Goal: Task Accomplishment & Management: Use online tool/utility

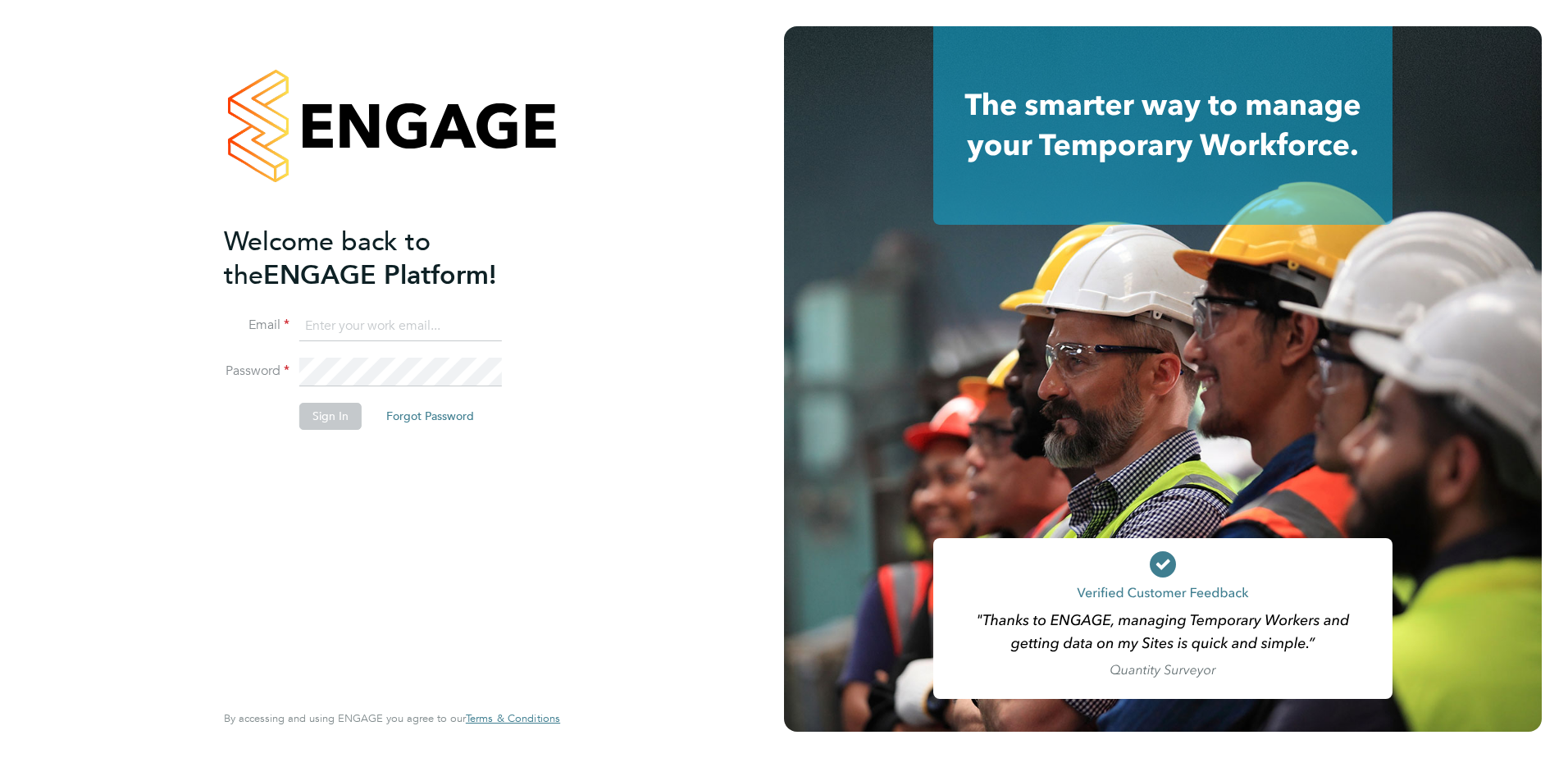
type input "ola.oke@cpplc.com"
click at [405, 530] on div "Welcome back to the ENGAGE Platform! Email ola.oke@cpplc.com Password Sign In F…" at bounding box center [383, 460] width 320 height 473
click at [318, 414] on button "Sign In" at bounding box center [330, 416] width 62 height 27
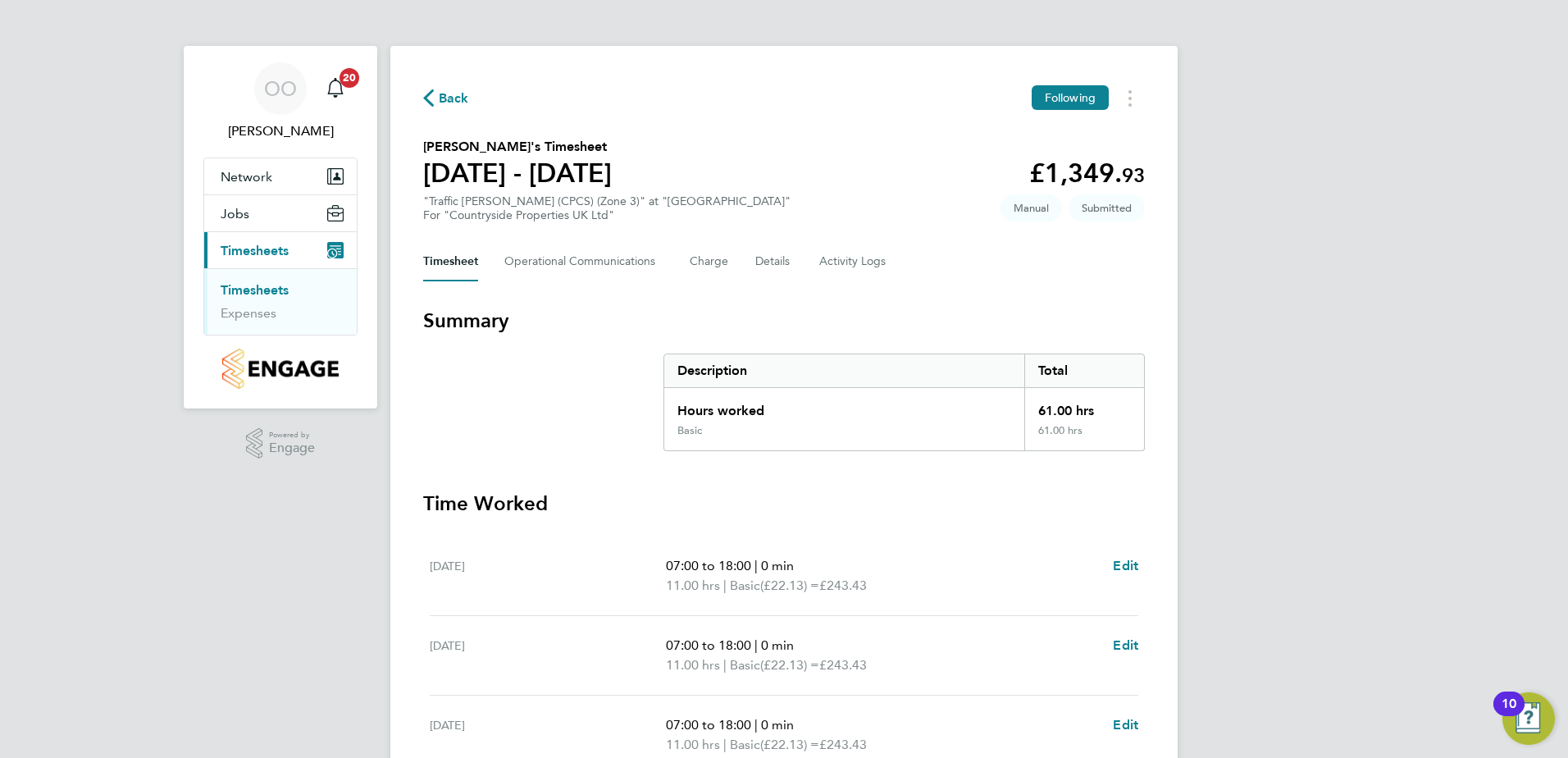
click at [797, 171] on section "Francis Umhenbata's Timesheet 22 - 28 Sept 2025 £1,349. 93 "Traffic Marshall (C…" at bounding box center [784, 180] width 722 height 86
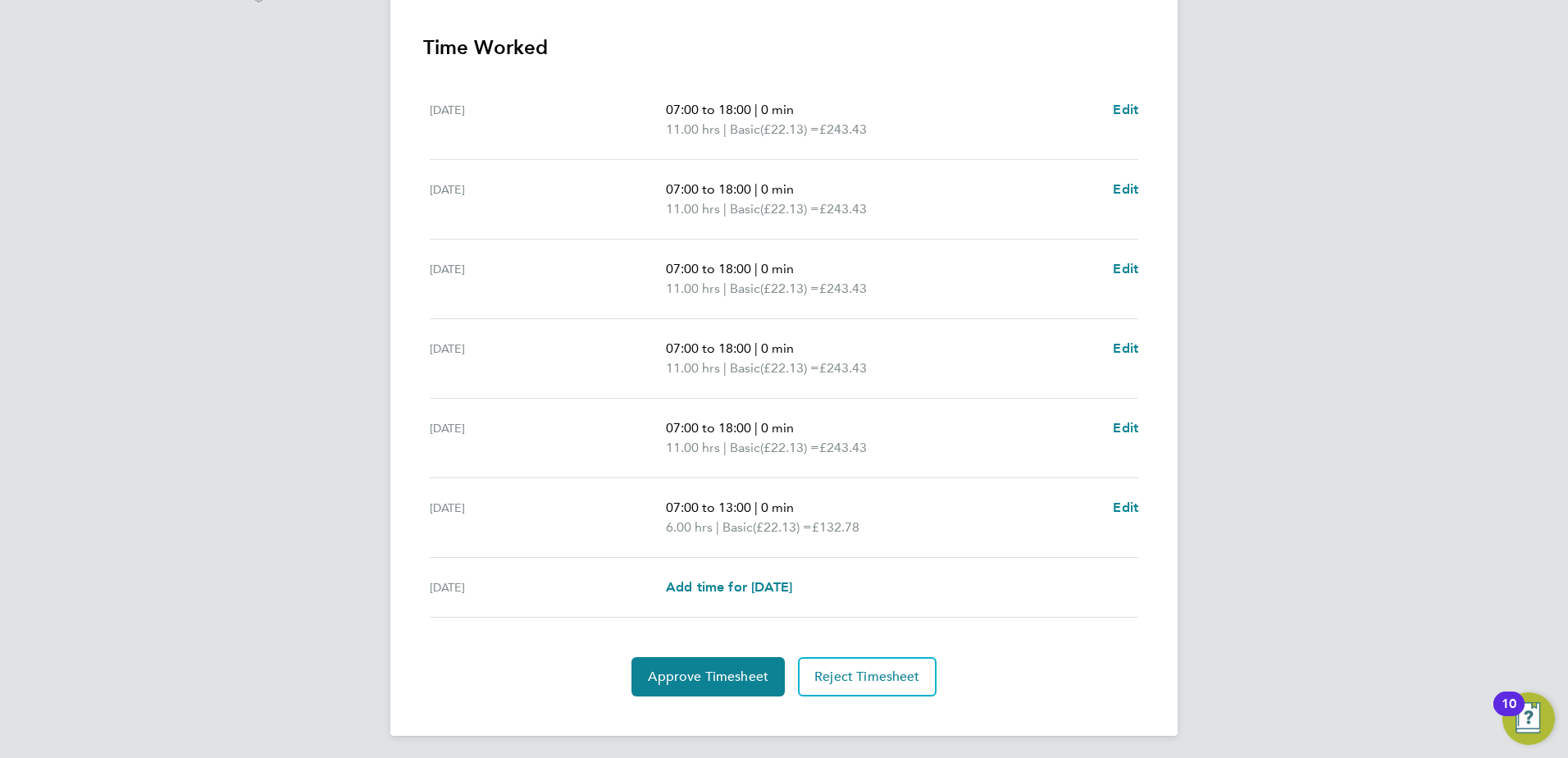
scroll to position [460, 0]
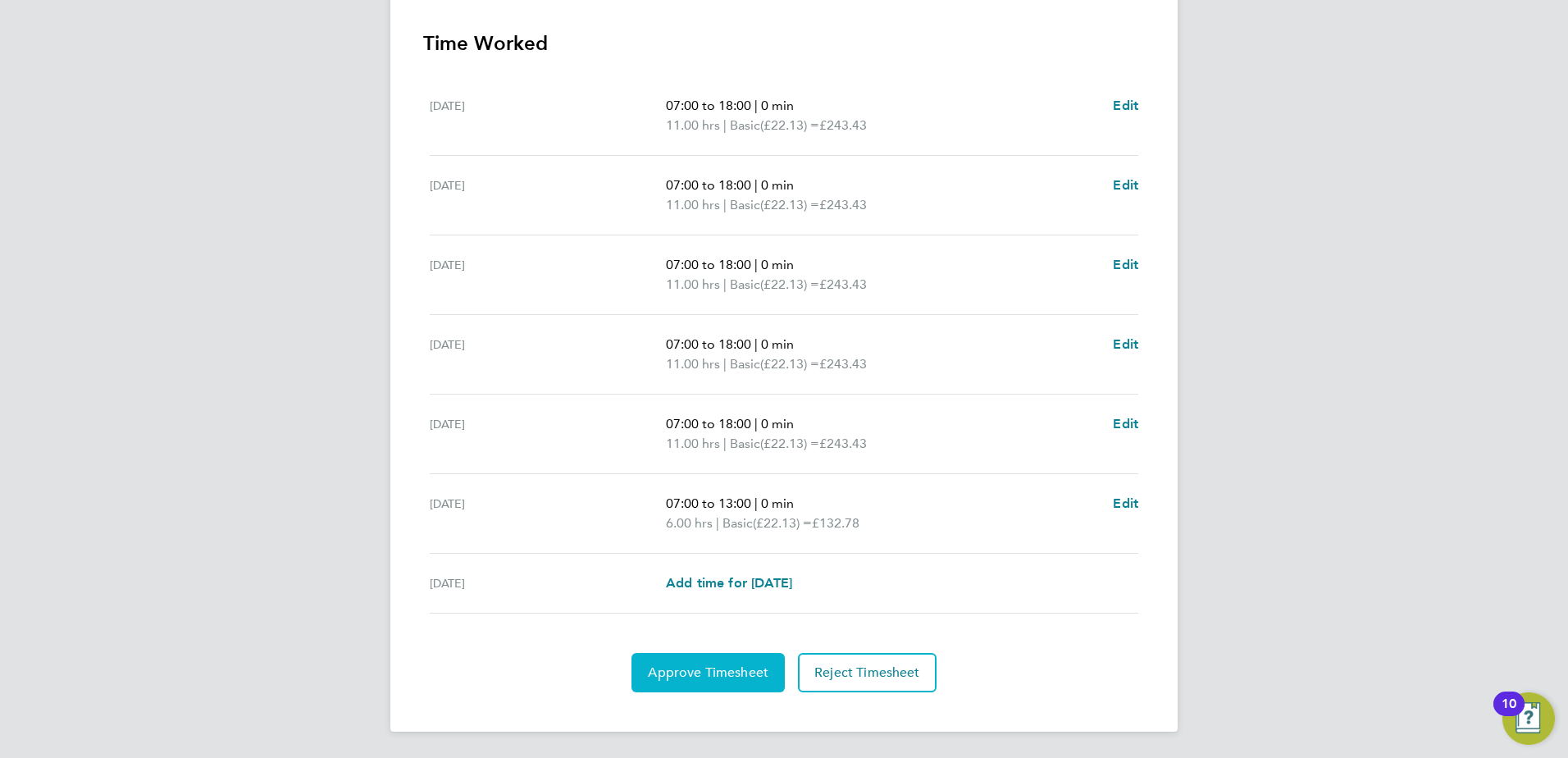
click at [688, 668] on span "Approve Timesheet" at bounding box center [708, 673] width 120 height 17
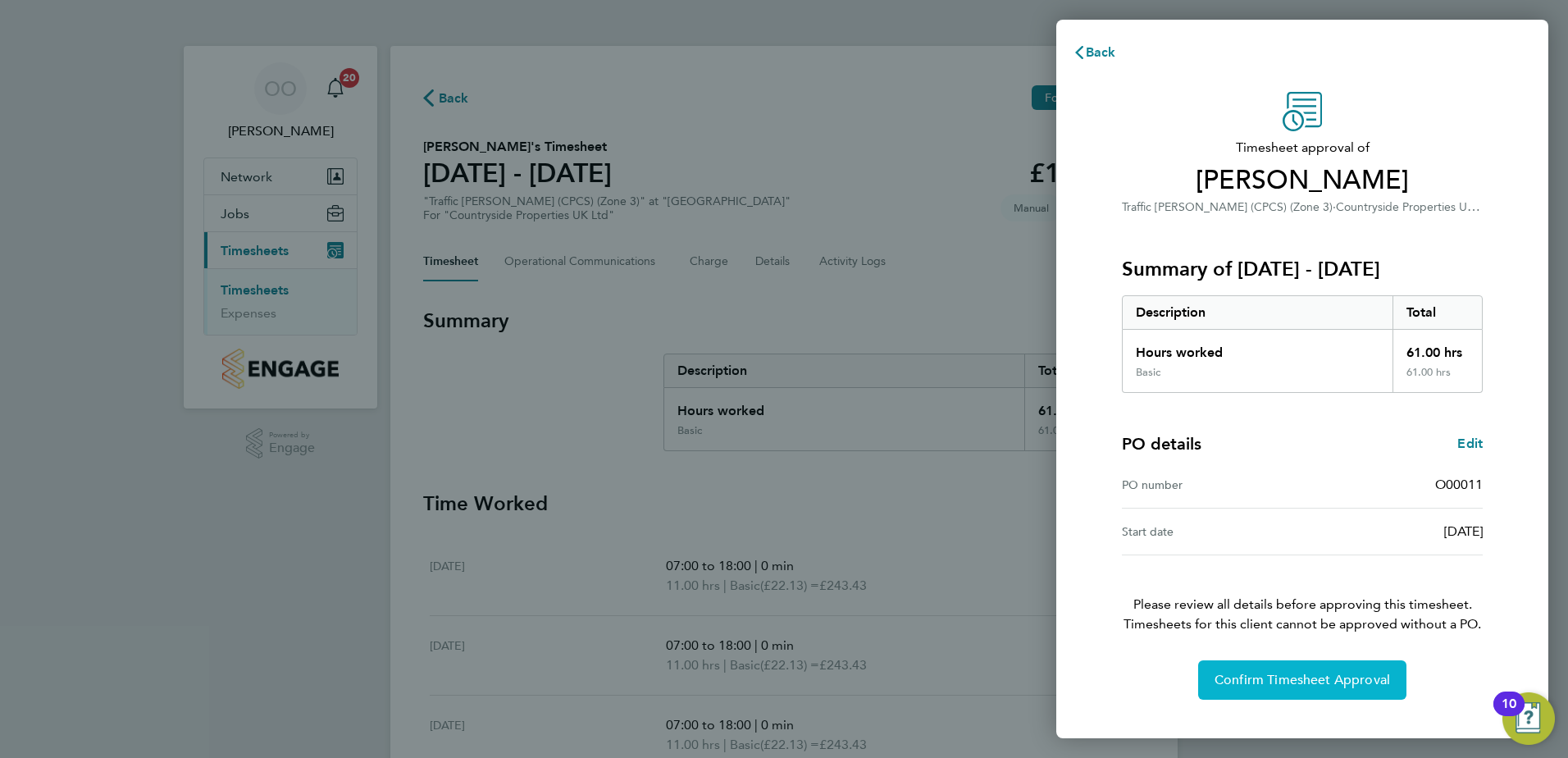
click at [1211, 687] on button "Confirm Timesheet Approval" at bounding box center [1302, 680] width 209 height 39
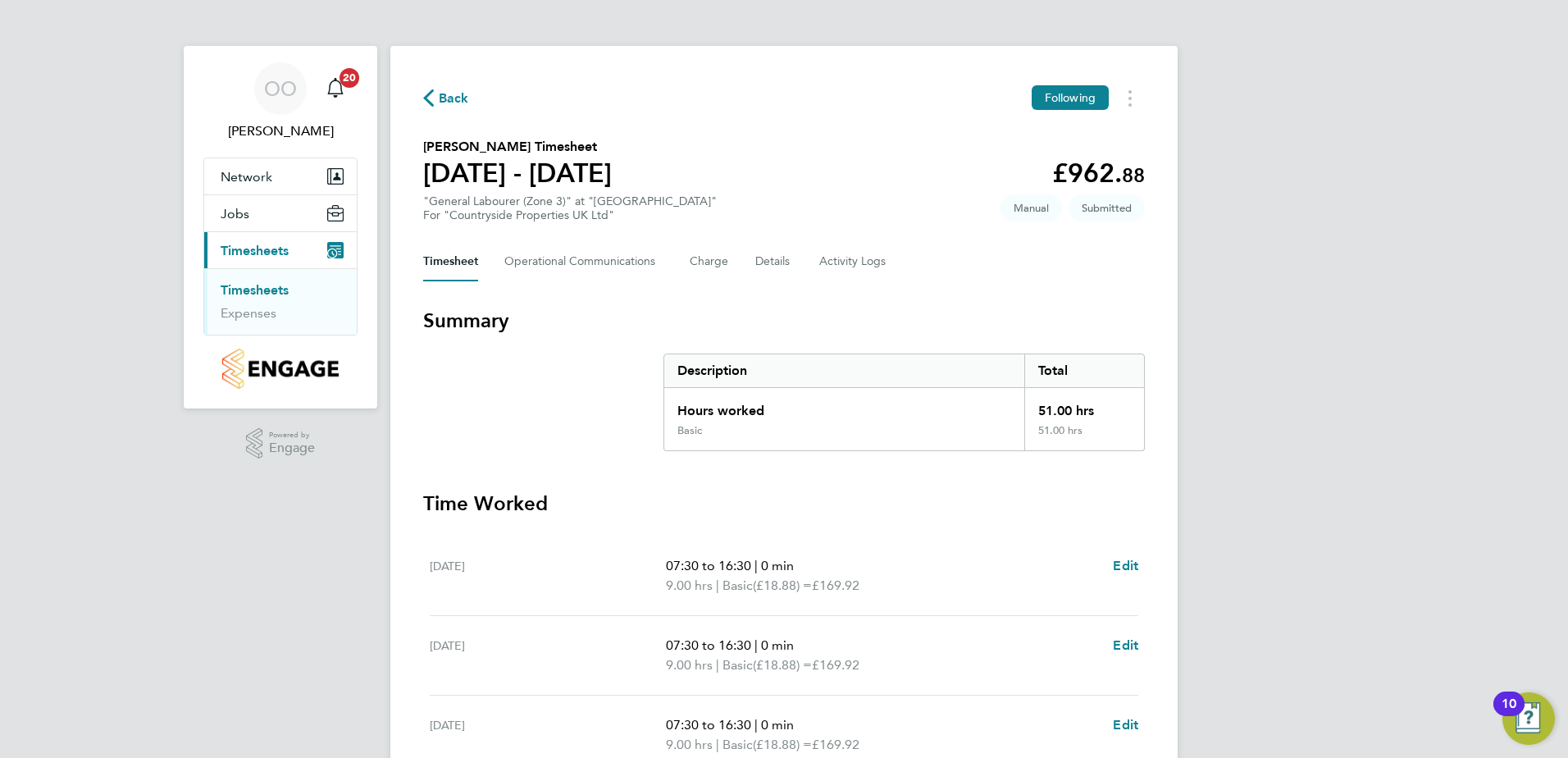
click at [791, 147] on section "Kingsley Acheampong's Timesheet 22 - 28 Sept 2025 £962. 88 "General Labourer (Z…" at bounding box center [784, 180] width 722 height 86
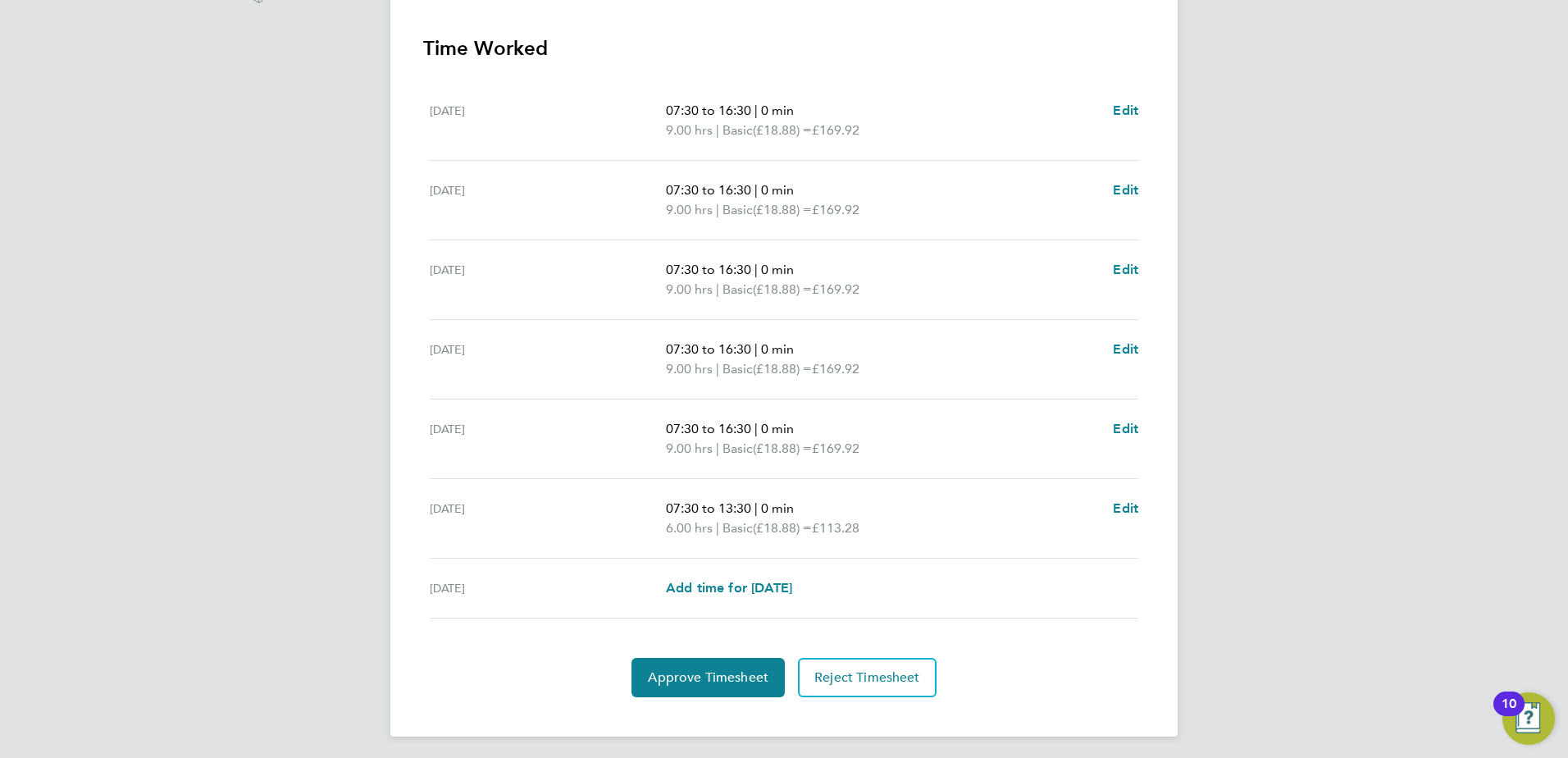
scroll to position [460, 0]
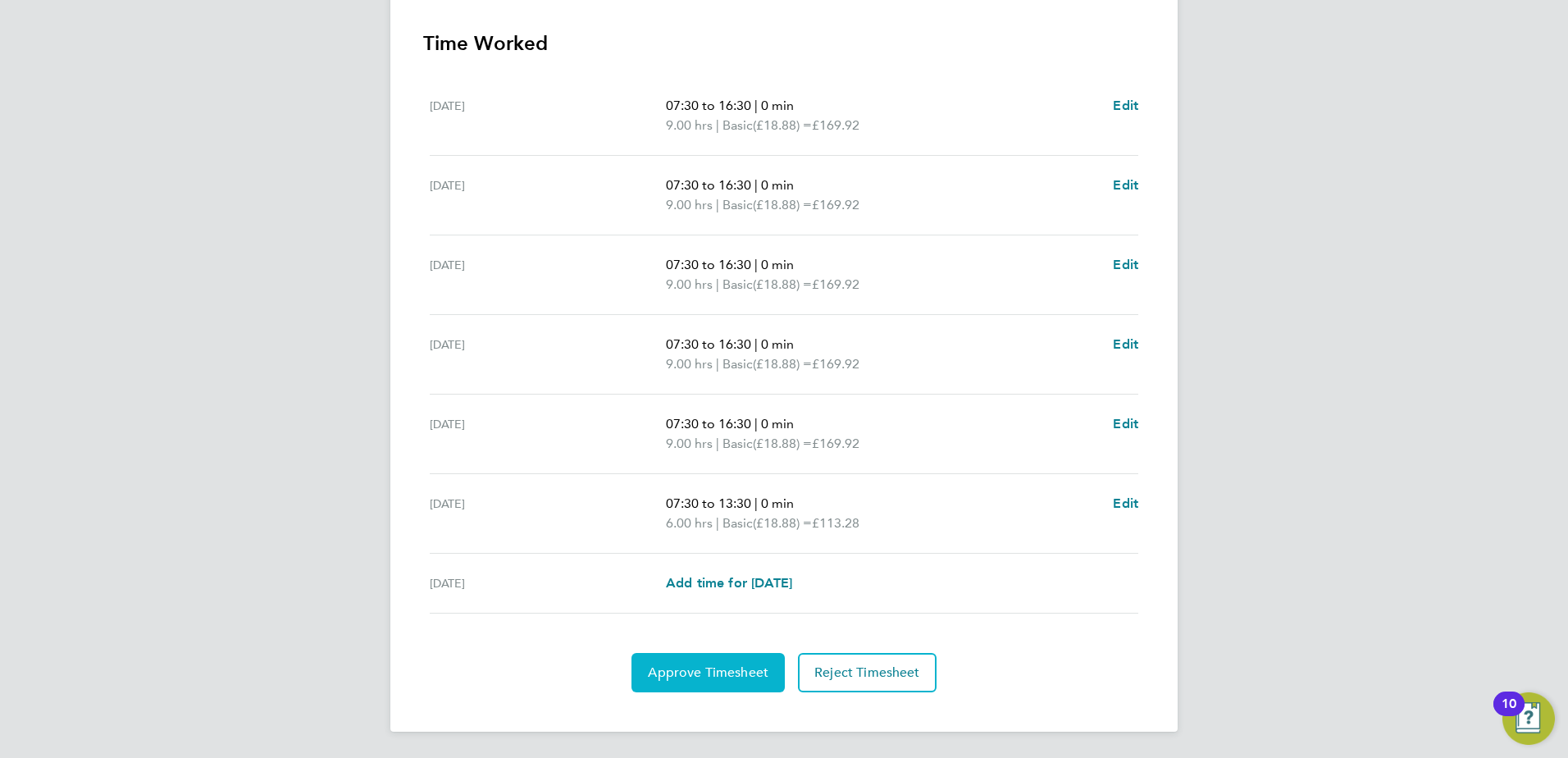
click at [700, 668] on span "Approve Timesheet" at bounding box center [708, 673] width 120 height 17
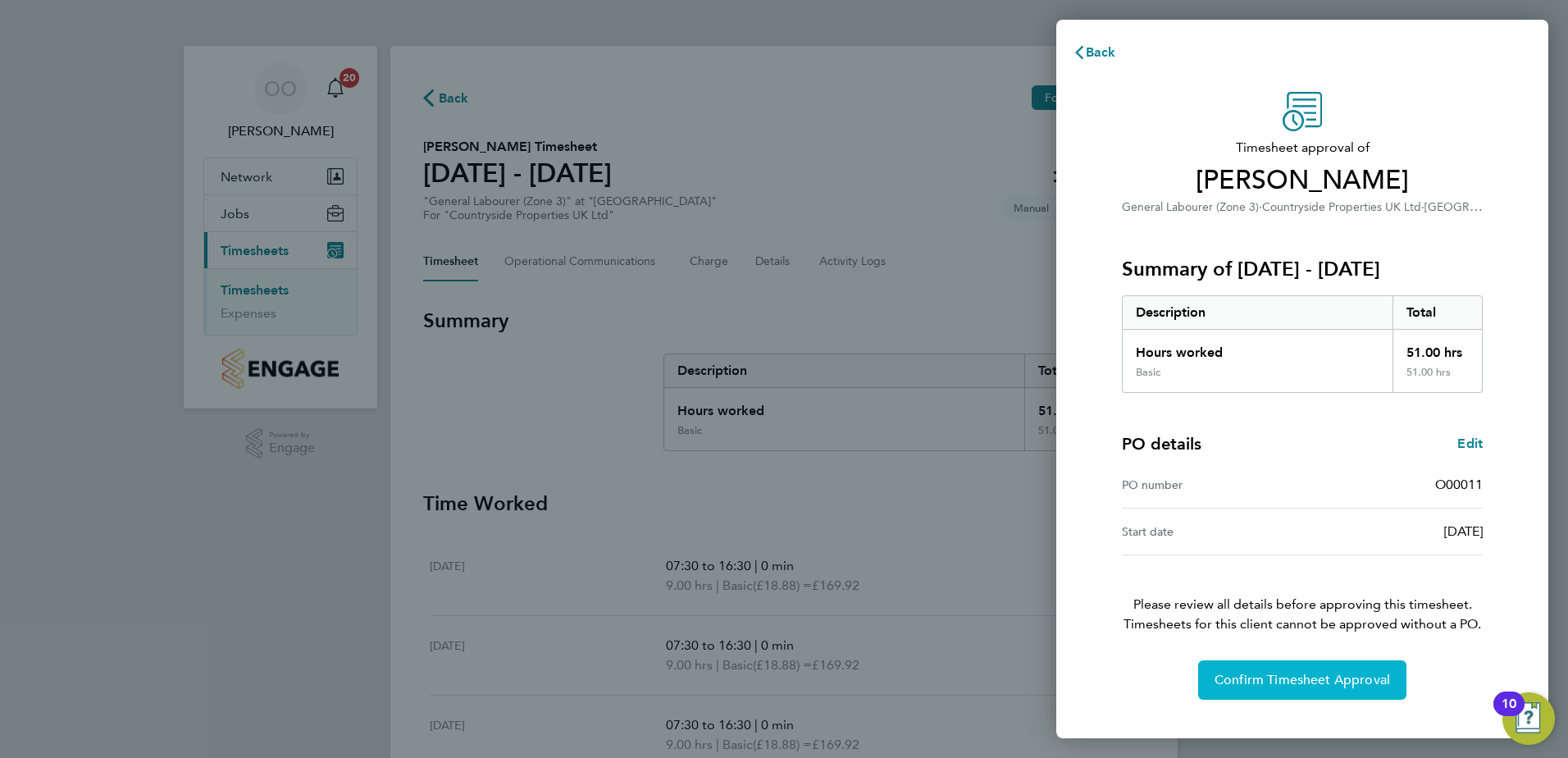
click at [1226, 684] on span "Confirm Timesheet Approval" at bounding box center [1302, 680] width 175 height 17
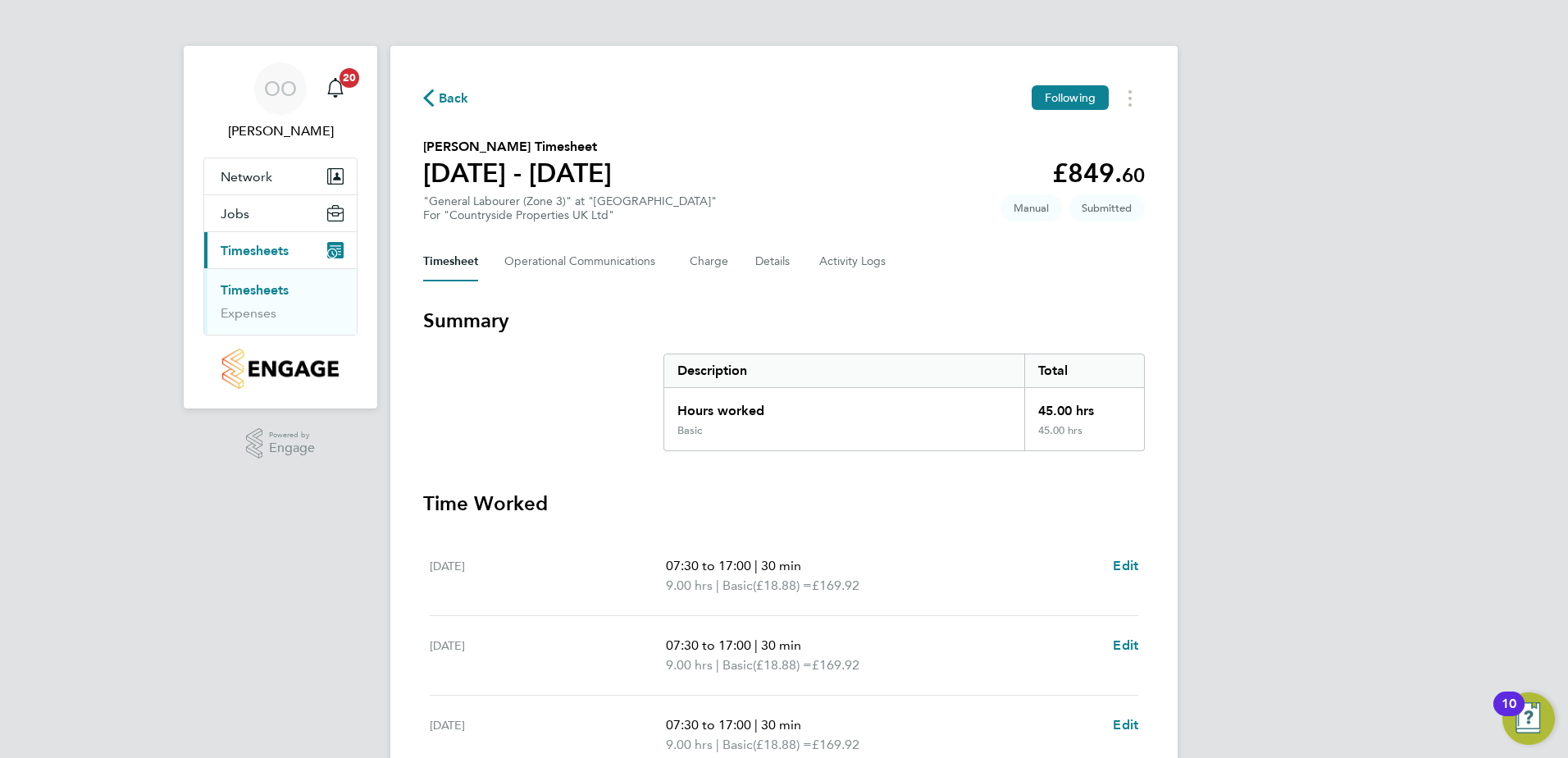
click at [765, 192] on section "Lacramioara Dobrican's Timesheet 22 - 28 Sept 2025 £849. 60 "General Labourer (…" at bounding box center [784, 180] width 722 height 86
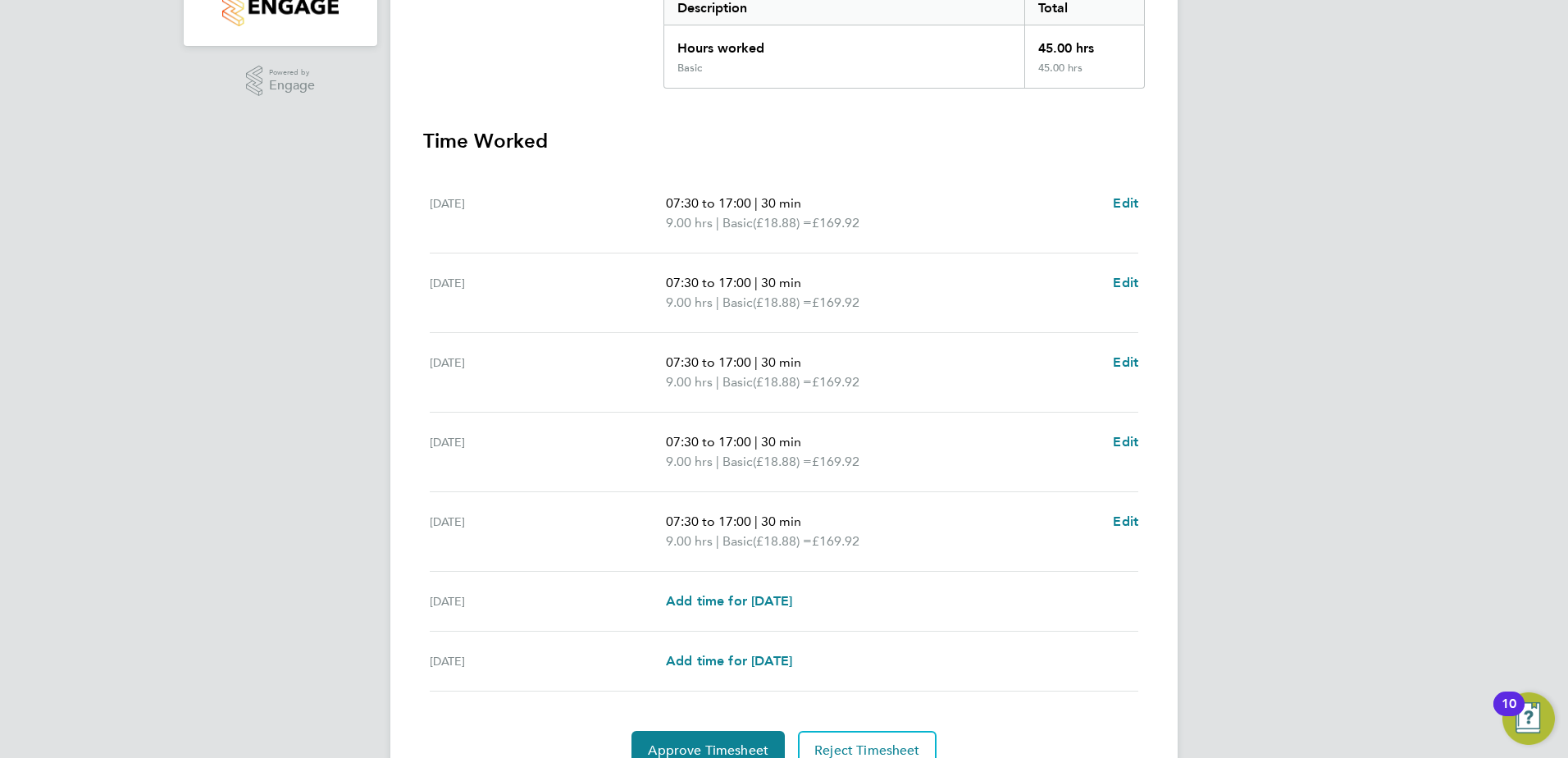
scroll to position [441, 0]
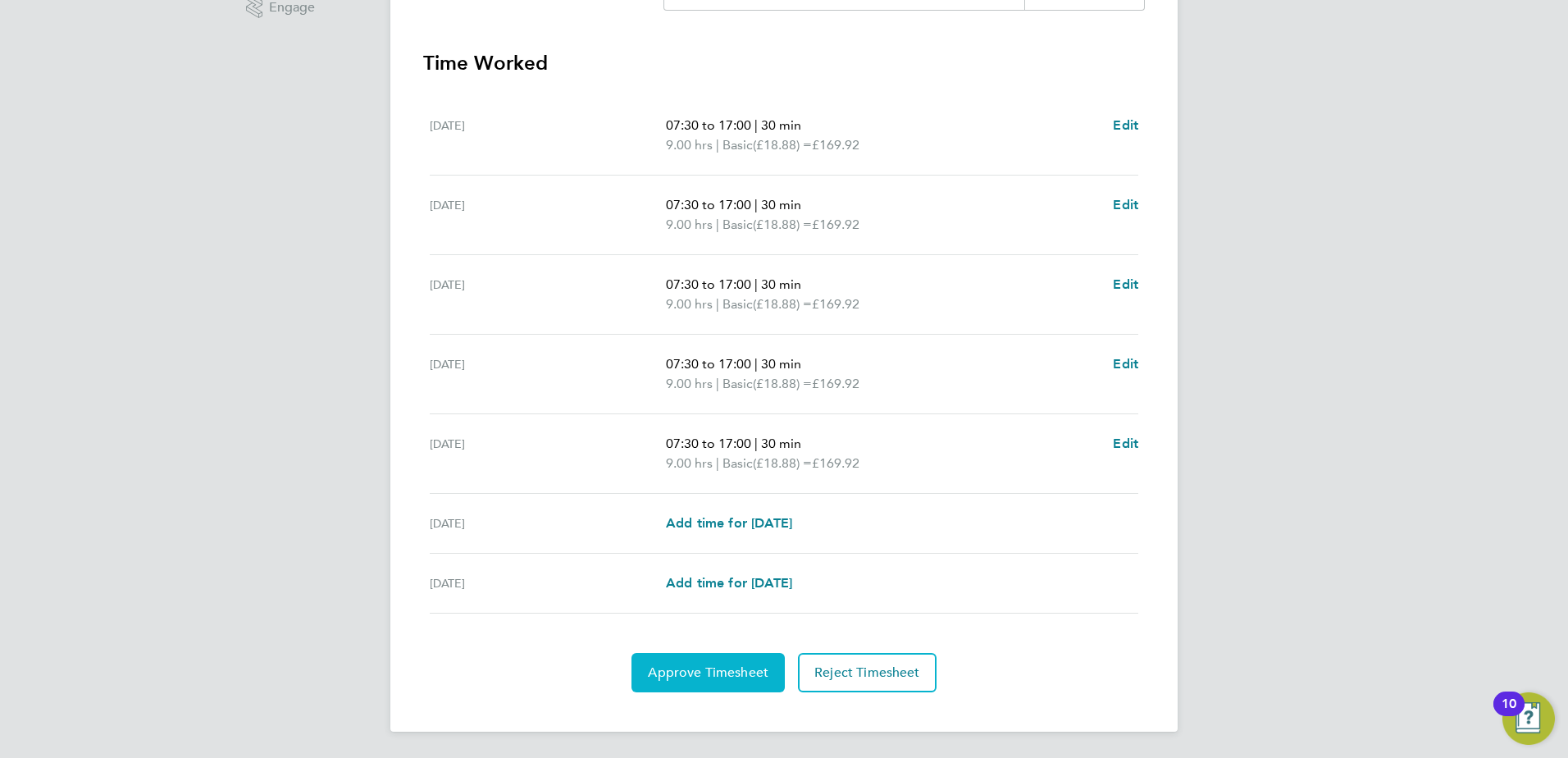
click at [668, 662] on button "Approve Timesheet" at bounding box center [708, 672] width 154 height 39
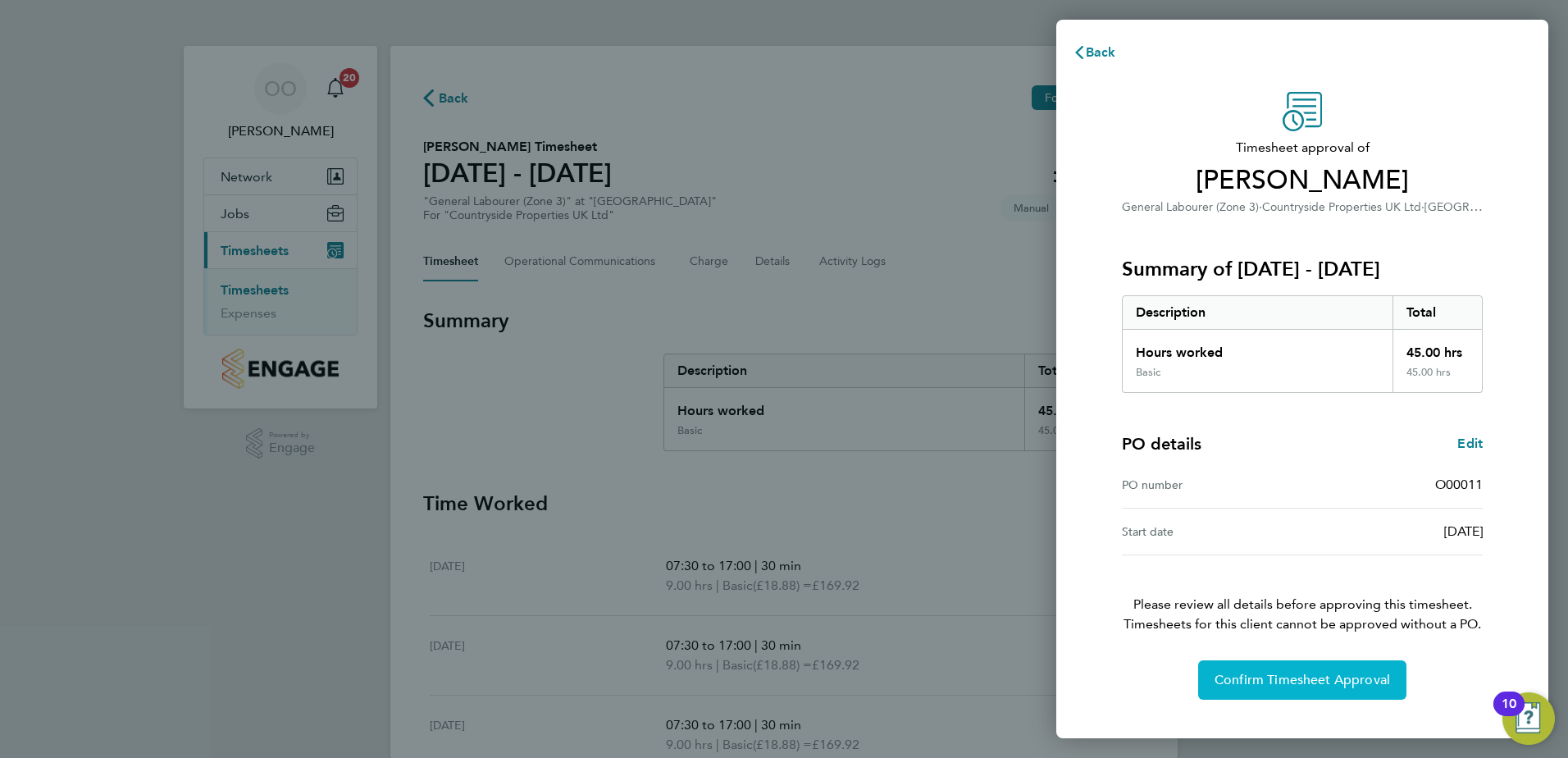
click at [1230, 682] on span "Confirm Timesheet Approval" at bounding box center [1302, 680] width 175 height 17
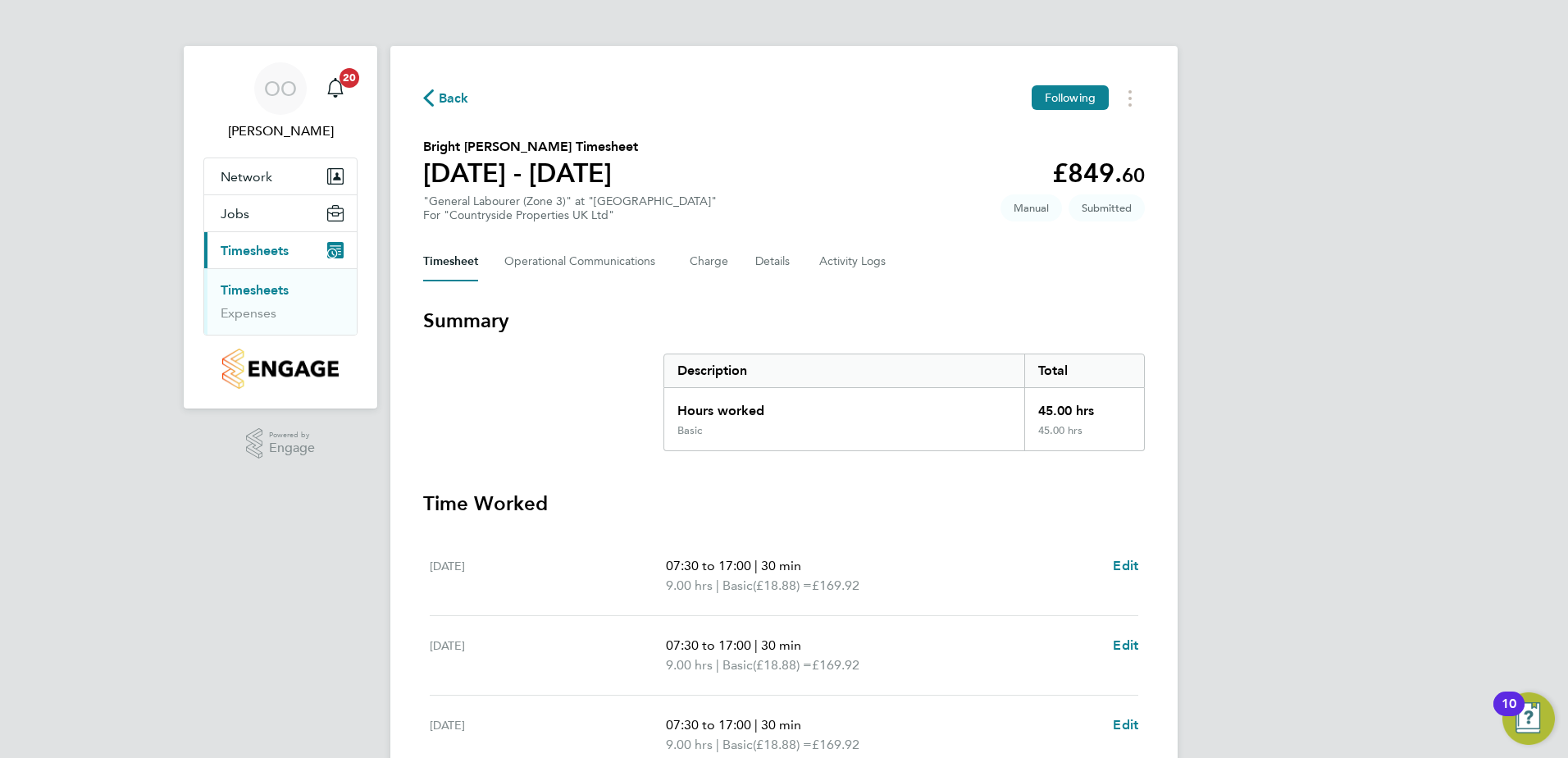
click at [833, 322] on h3 "Summary" at bounding box center [784, 321] width 722 height 27
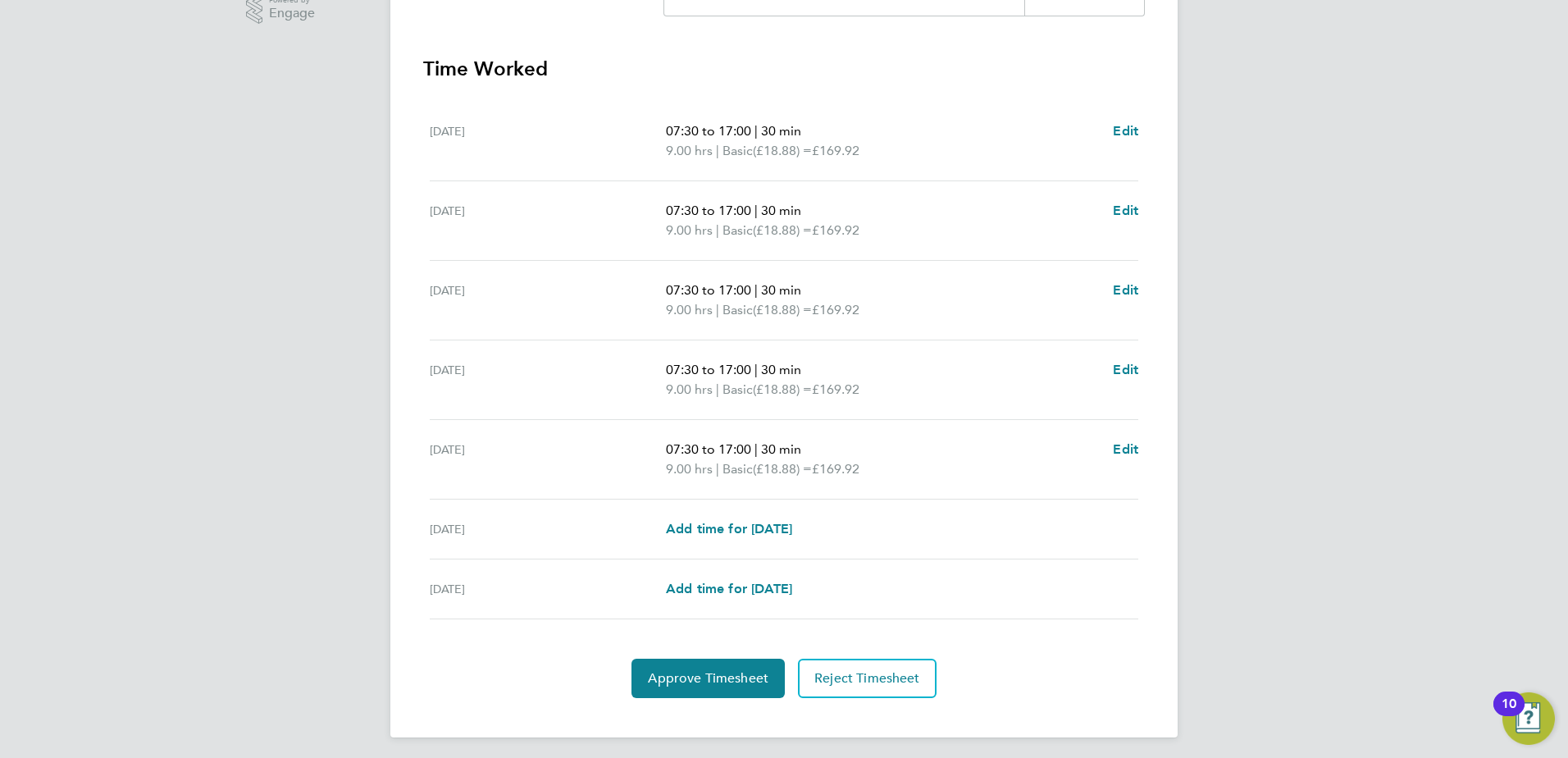
scroll to position [441, 0]
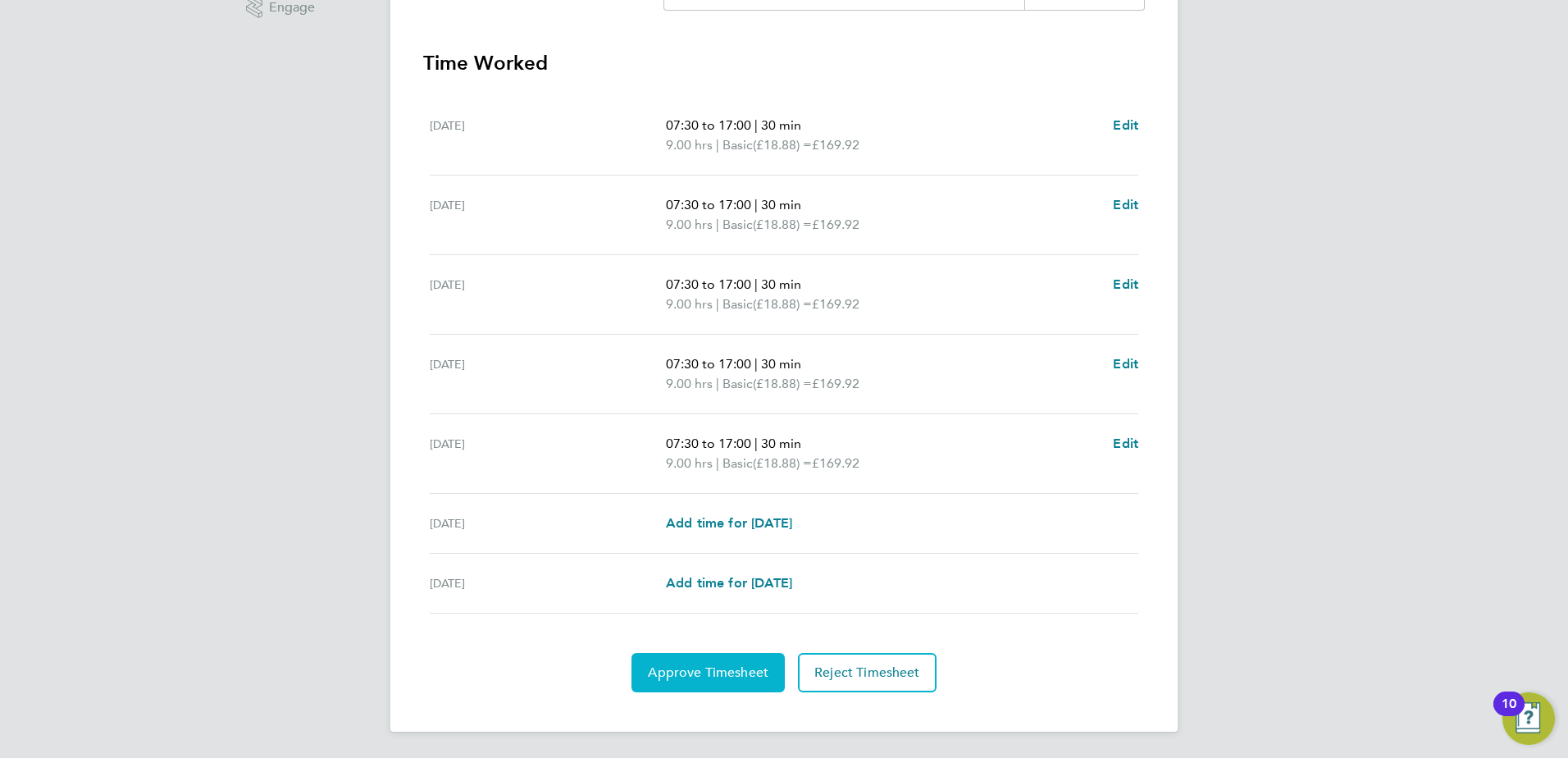
click at [688, 667] on span "Approve Timesheet" at bounding box center [708, 673] width 120 height 17
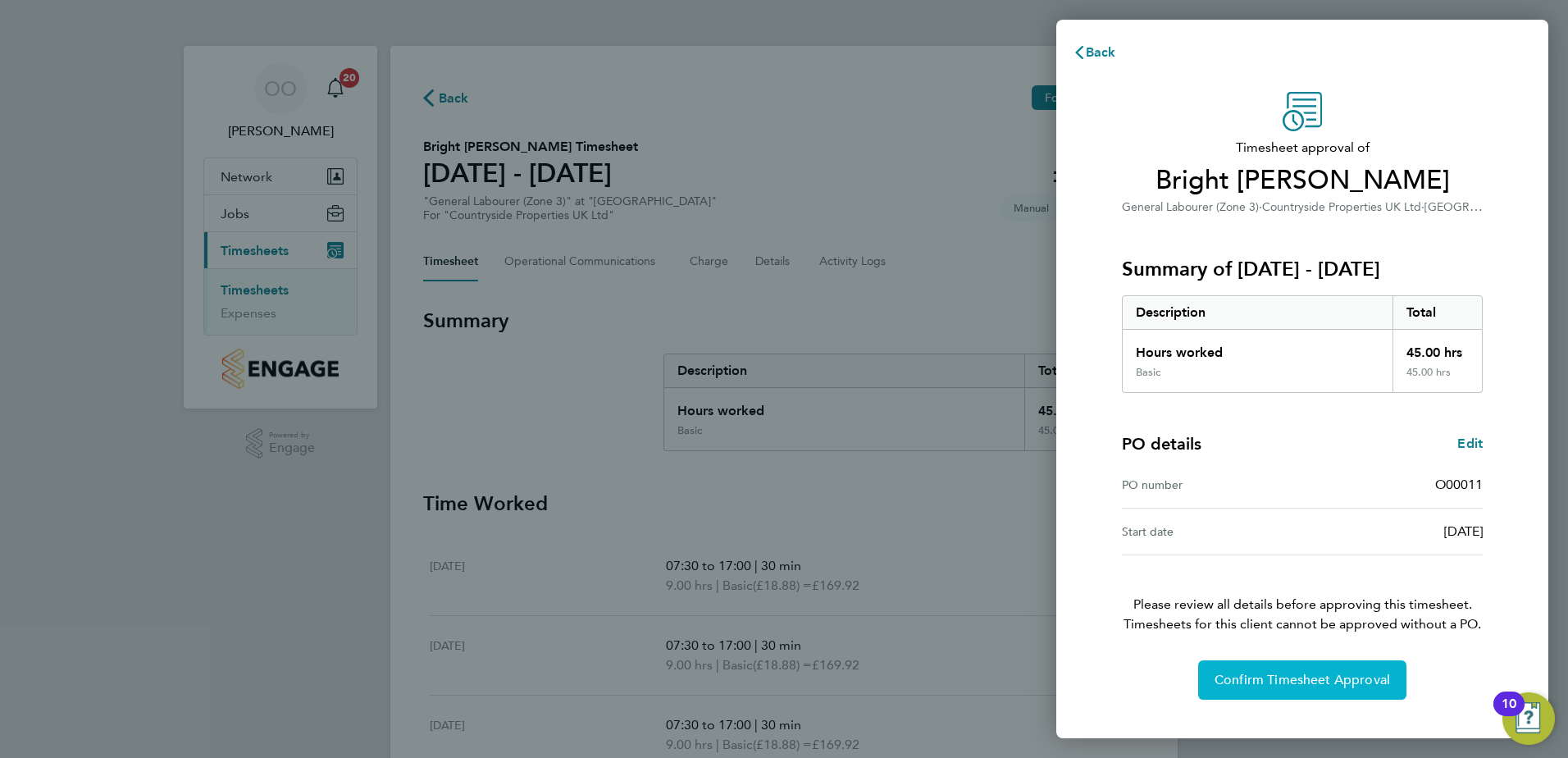
click at [1219, 672] on span "Confirm Timesheet Approval" at bounding box center [1302, 680] width 175 height 17
